Goal: Entertainment & Leisure: Consume media (video, audio)

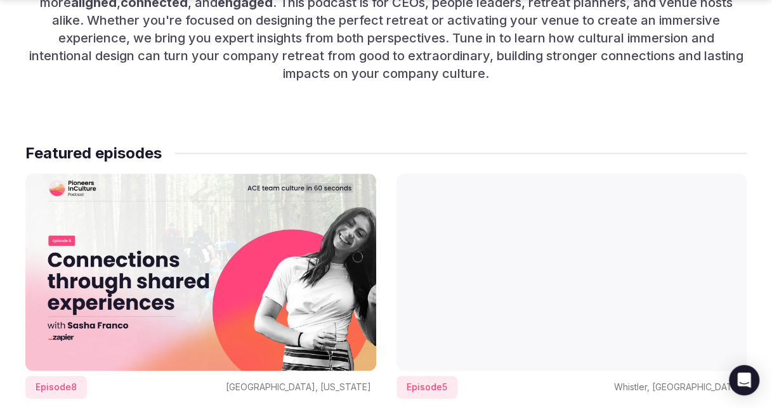
scroll to position [761, 0]
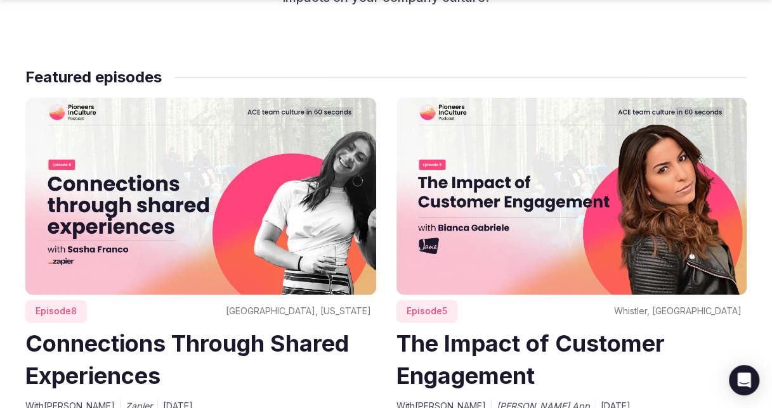
click at [158, 199] on img at bounding box center [200, 196] width 351 height 197
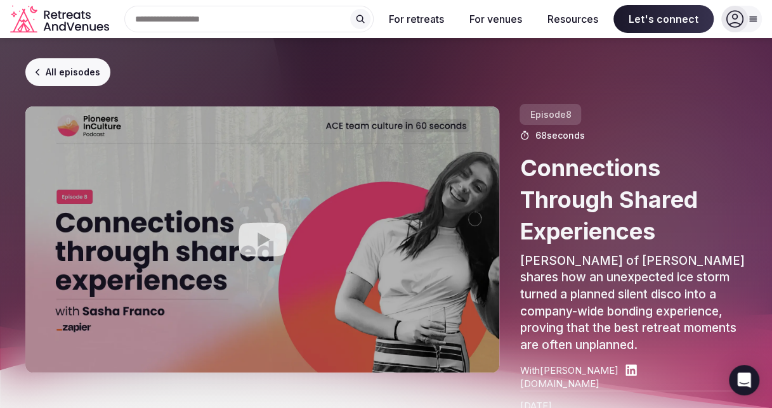
click at [261, 242] on icon "Play video" at bounding box center [262, 239] width 51 height 51
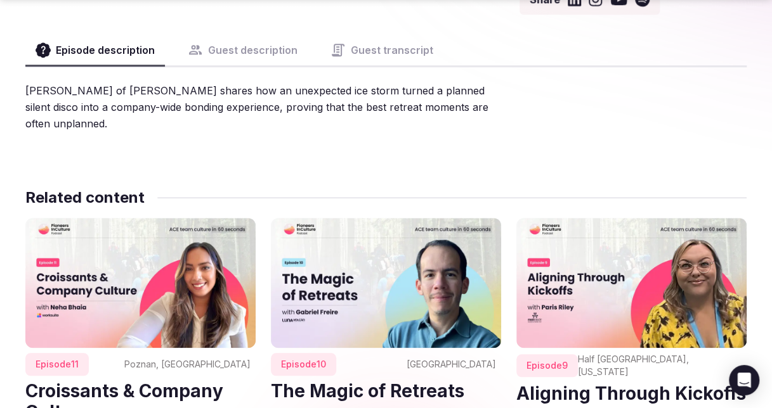
scroll to position [507, 0]
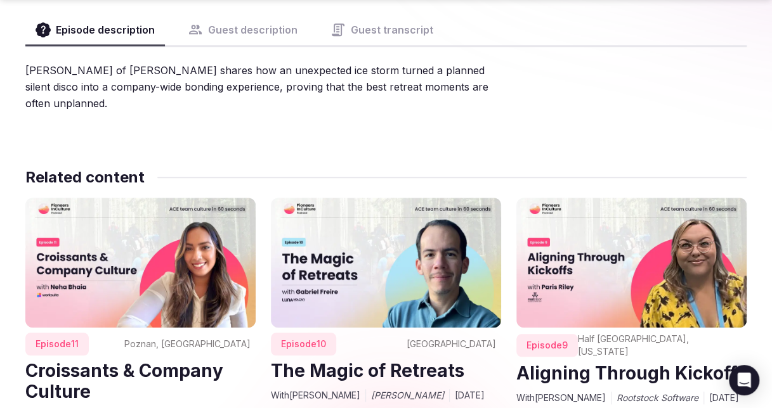
click at [81, 231] on img at bounding box center [140, 262] width 230 height 129
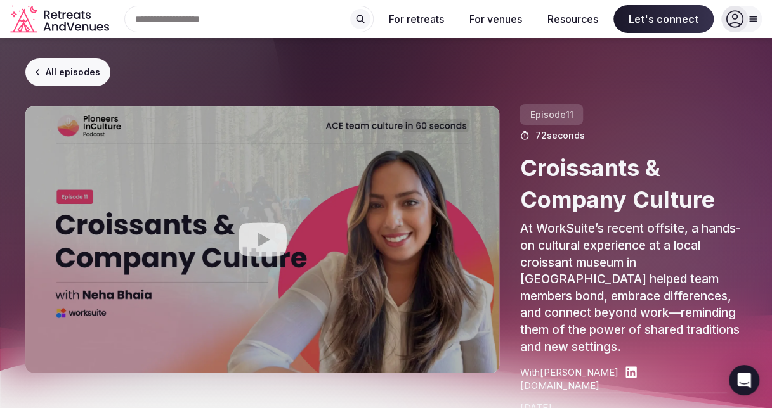
click at [276, 235] on icon "Play video" at bounding box center [262, 240] width 48 height 34
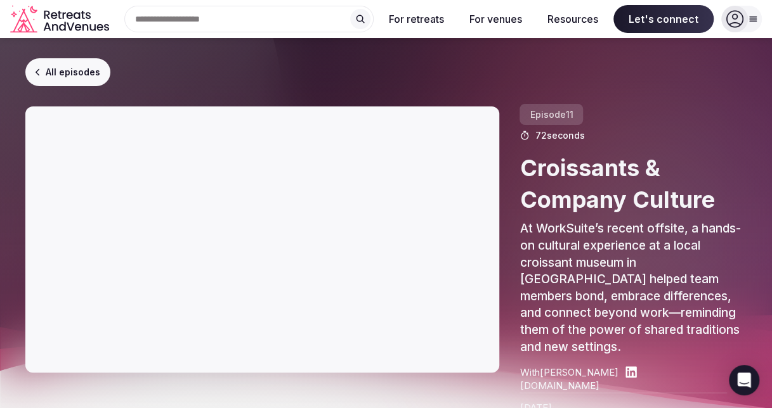
click at [74, 70] on link "All episodes" at bounding box center [67, 72] width 85 height 28
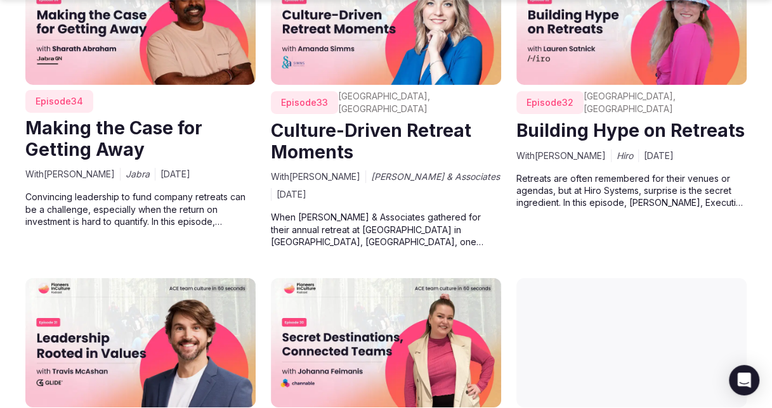
scroll to position [2029, 0]
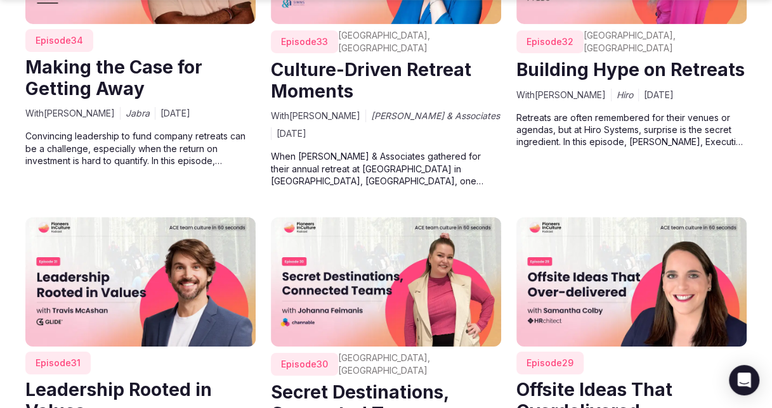
click at [96, 275] on img at bounding box center [140, 281] width 230 height 129
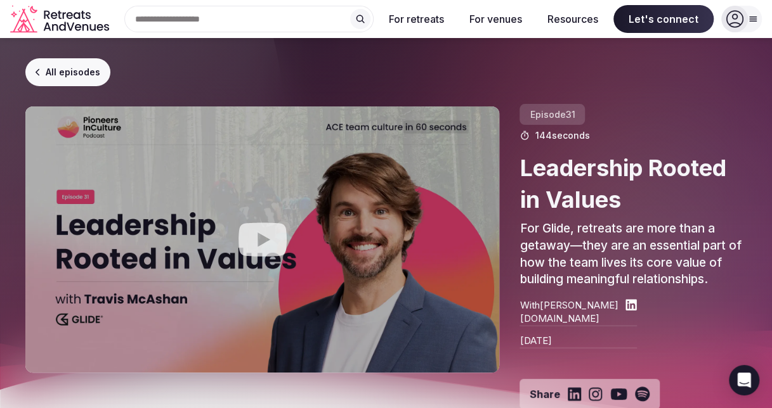
click at [266, 247] on icon "Play video" at bounding box center [262, 240] width 48 height 34
